Goal: Task Accomplishment & Management: Manage account settings

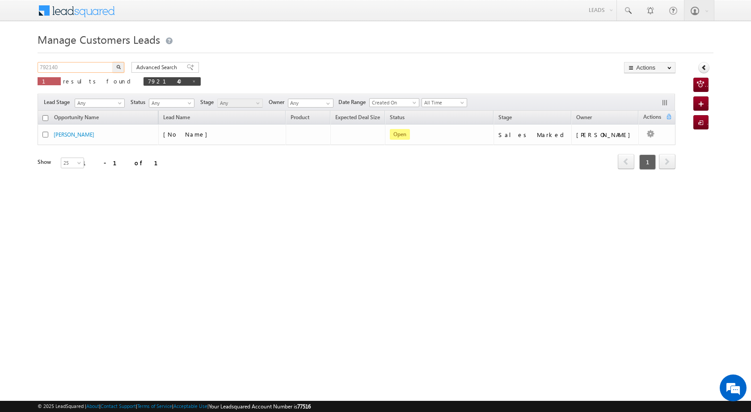
drag, startPoint x: 78, startPoint y: 66, endPoint x: 15, endPoint y: 60, distance: 62.8
click at [15, 60] on body "Menu [PERSON_NAME] [PERSON_NAME] a2@ks erve." at bounding box center [375, 126] width 751 height 253
paste input "222"
type input "792222"
click at [118, 66] on img "button" at bounding box center [118, 67] width 4 height 4
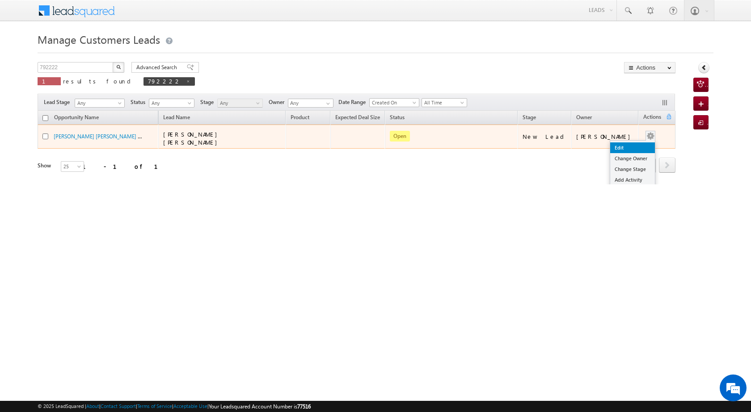
click at [627, 144] on link "Edit" at bounding box center [632, 148] width 45 height 11
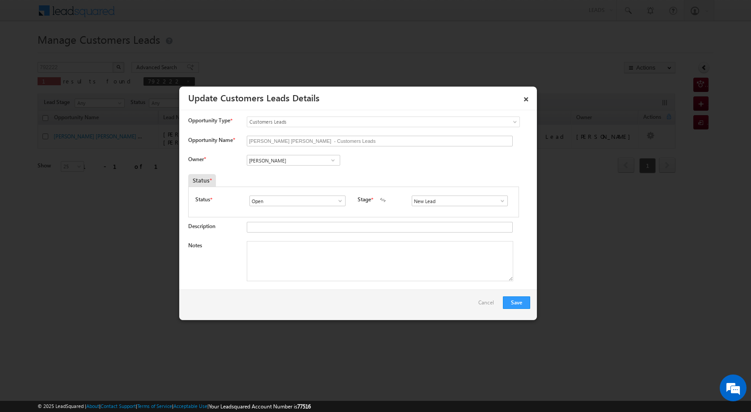
click at [331, 159] on span at bounding box center [332, 160] width 9 height 7
click at [330, 160] on span at bounding box center [332, 160] width 9 height 7
click at [323, 168] on link "[PERSON_NAME] [PERSON_NAME][EMAIL_ADDRESS][PERSON_NAME][DOMAIN_NAME]" at bounding box center [293, 174] width 93 height 17
type input "[PERSON_NAME]"
click at [319, 268] on textarea "Notes" at bounding box center [380, 261] width 266 height 40
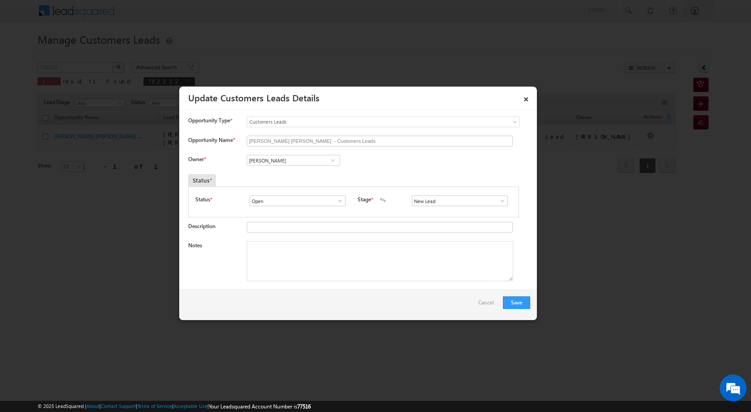
click at [498, 199] on span at bounding box center [502, 200] width 9 height 7
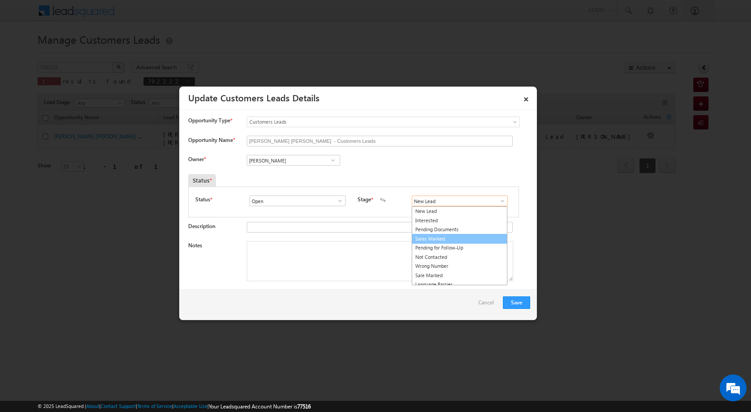
click at [451, 236] on link "Sales Marked" at bounding box center [459, 239] width 96 height 10
type input "Sales Marked"
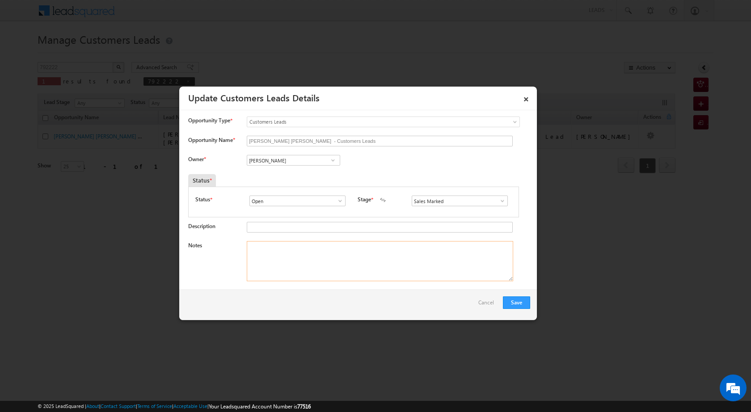
click at [418, 267] on textarea "Notes" at bounding box center [380, 261] width 266 height 40
click at [264, 249] on textarea "Notes" at bounding box center [380, 261] width 266 height 40
paste textarea "[PERSON_NAME] [PERSON_NAME] 7000096843 topup need uniq id 792222 CHHINDWARA 480…"
click at [459, 250] on textarea "[PERSON_NAME] [PERSON_NAME] 7000096843 topup need uniq id 792222 CHHINDWARA 480…" at bounding box center [380, 261] width 266 height 40
type textarea "[PERSON_NAME] [PERSON_NAME] 7000096843 topup need uniq id 792222 CHHINDWARA 480…"
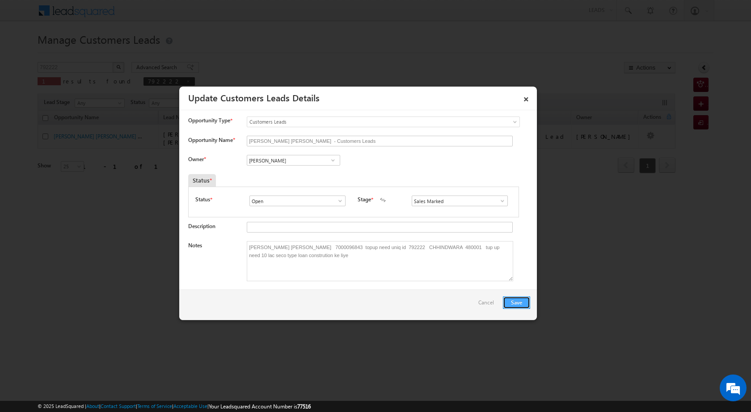
click at [524, 303] on button "Save" at bounding box center [516, 303] width 27 height 13
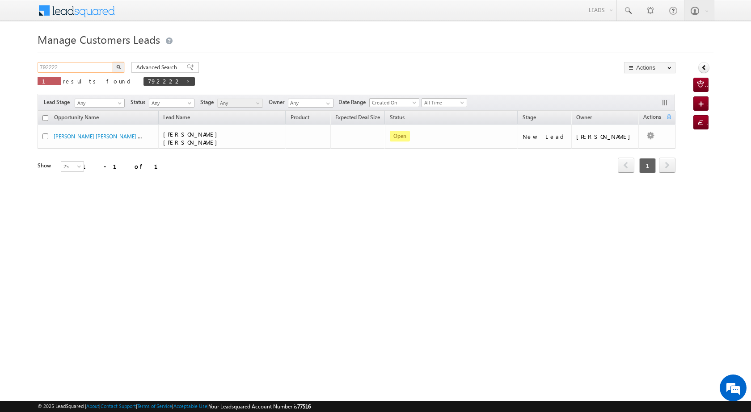
drag, startPoint x: 67, startPoint y: 69, endPoint x: 36, endPoint y: 62, distance: 32.1
click at [36, 62] on body "Menu [PERSON_NAME] [PERSON_NAME] a2@ks erve." at bounding box center [375, 126] width 751 height 253
paste input "832124"
type input "832124"
click at [120, 67] on img "button" at bounding box center [118, 67] width 4 height 4
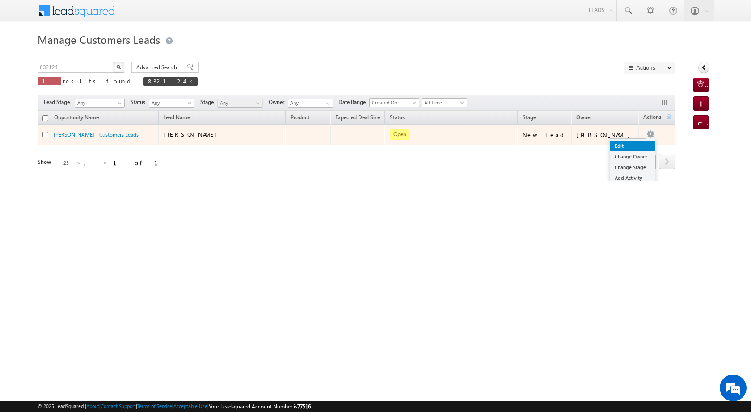
click at [622, 147] on link "Edit" at bounding box center [632, 146] width 45 height 11
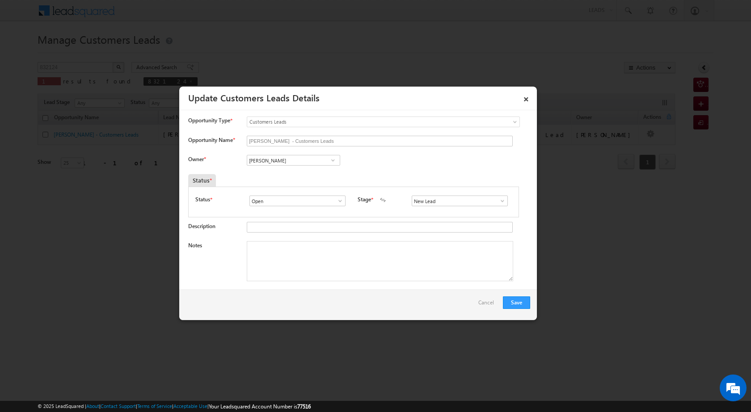
click at [329, 164] on span at bounding box center [332, 160] width 9 height 7
click at [289, 181] on link "[PERSON_NAME] Tiwari [EMAIL_ADDRESS][DOMAIN_NAME]" at bounding box center [293, 174] width 93 height 17
type input "[PERSON_NAME]"
click at [299, 254] on textarea "Notes" at bounding box center [380, 261] width 266 height 40
click at [299, 269] on textarea "Notes" at bounding box center [380, 261] width 266 height 40
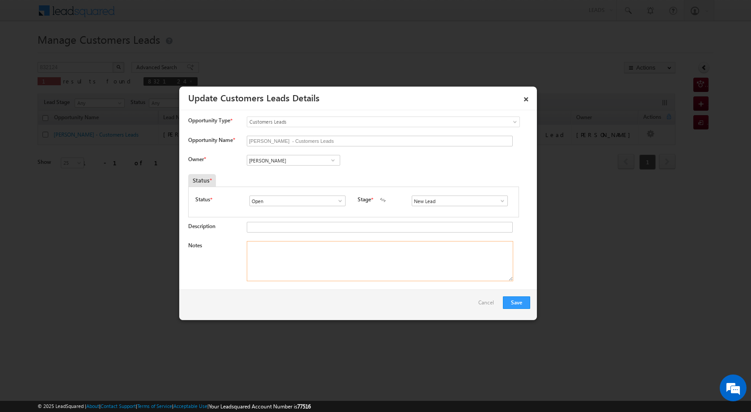
paste textarea "[PERSON_NAME] 8750115537 uniq id 832124 topup case cb 9289395581 [PERSON_NAME][…"
type textarea "[PERSON_NAME] 8750115537 uniq id 832124 topup case cb 9289395581 [PERSON_NAME][…"
click at [499, 198] on span at bounding box center [502, 200] width 9 height 7
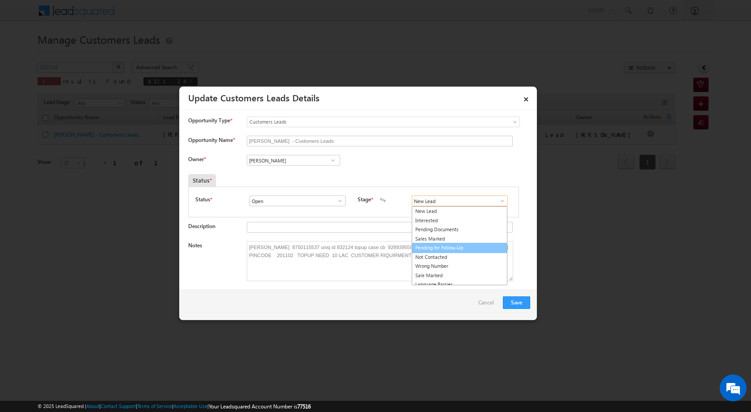
click at [460, 246] on link "Pending for Follow-Up" at bounding box center [459, 248] width 96 height 10
click at [498, 202] on span at bounding box center [502, 200] width 9 height 7
click at [452, 239] on link "Sales Marked" at bounding box center [459, 239] width 96 height 10
type input "Sales Marked"
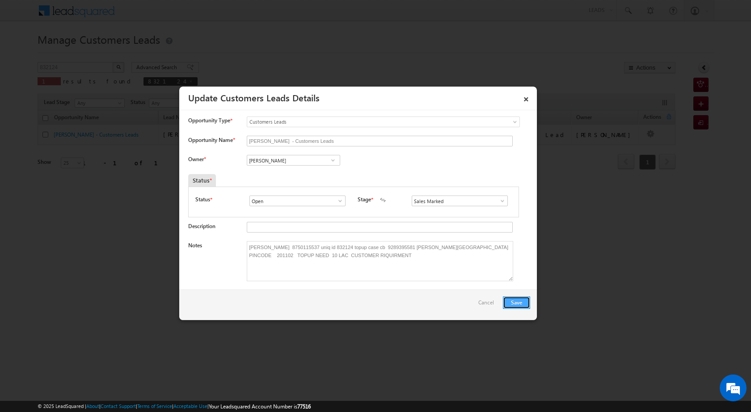
click at [522, 303] on button "Save" at bounding box center [516, 303] width 27 height 13
